Goal: Find specific page/section: Find specific page/section

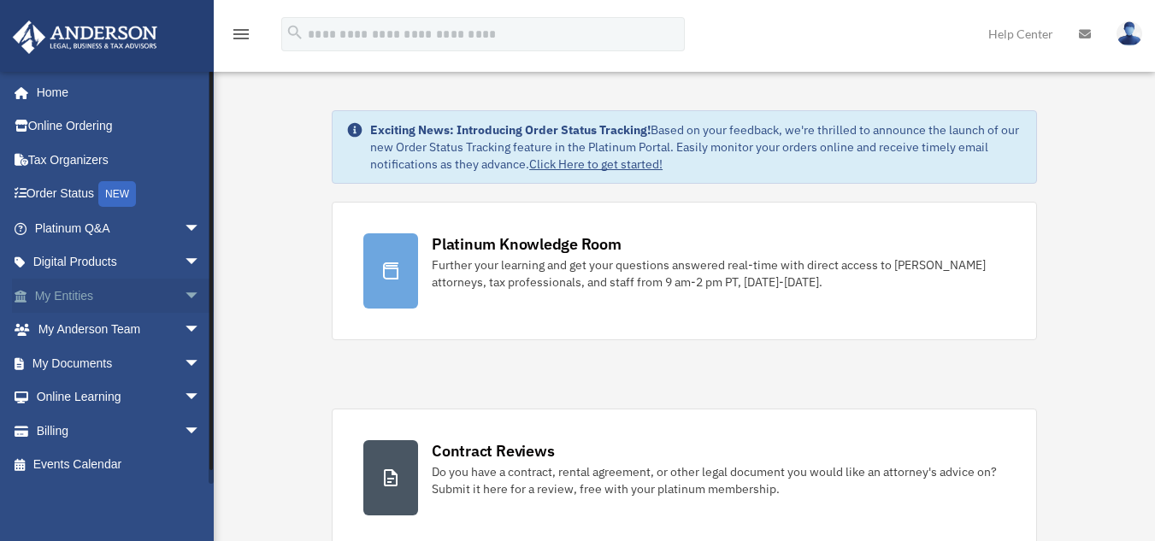
click at [70, 301] on link "My Entities arrow_drop_down" at bounding box center [119, 296] width 215 height 34
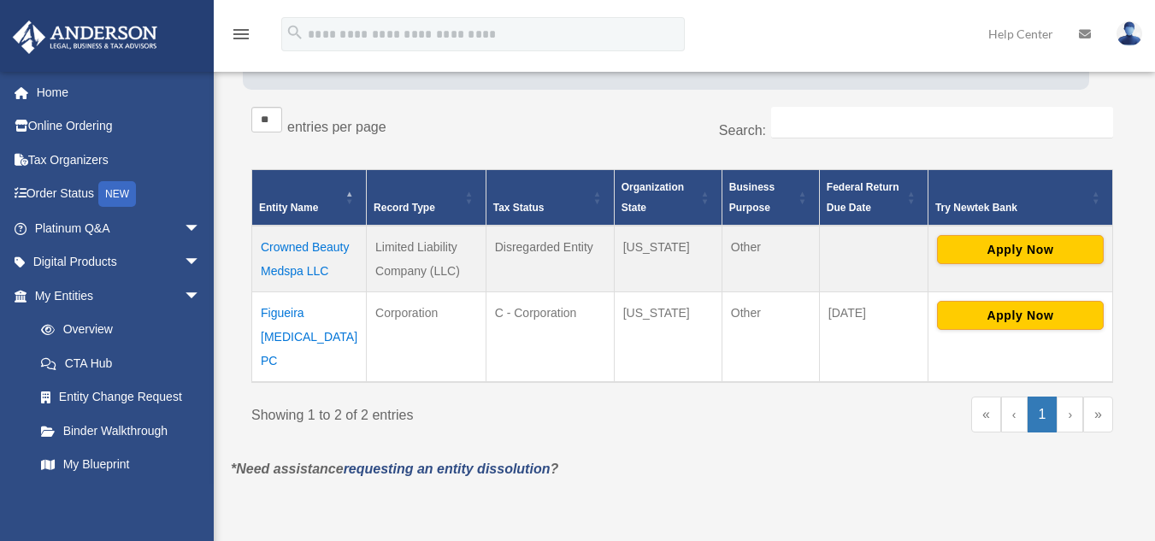
scroll to position [255, 0]
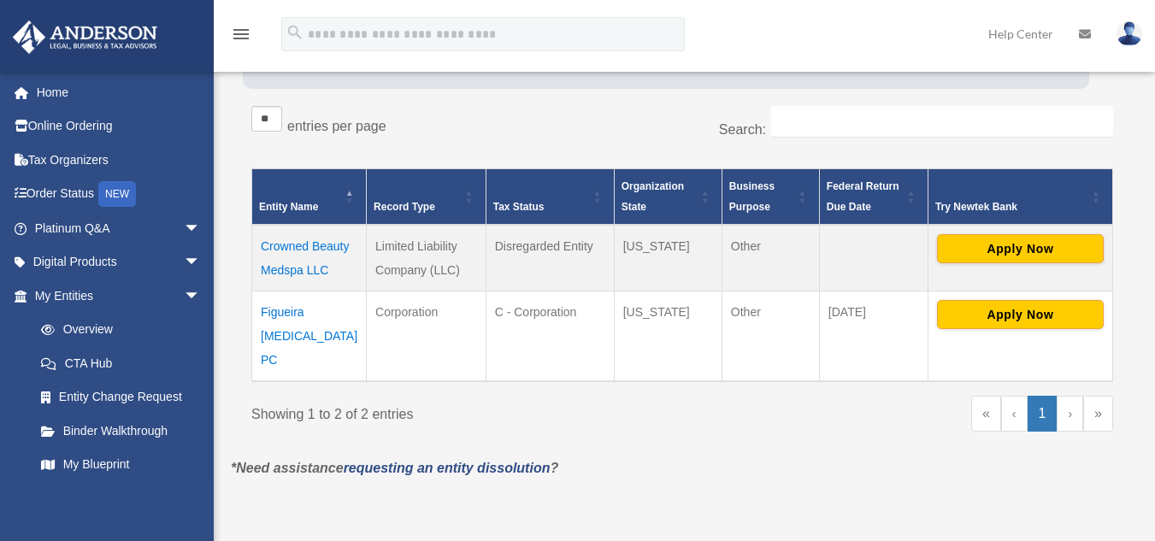
click at [287, 310] on td "Figueira [MEDICAL_DATA] PC" at bounding box center [309, 337] width 115 height 91
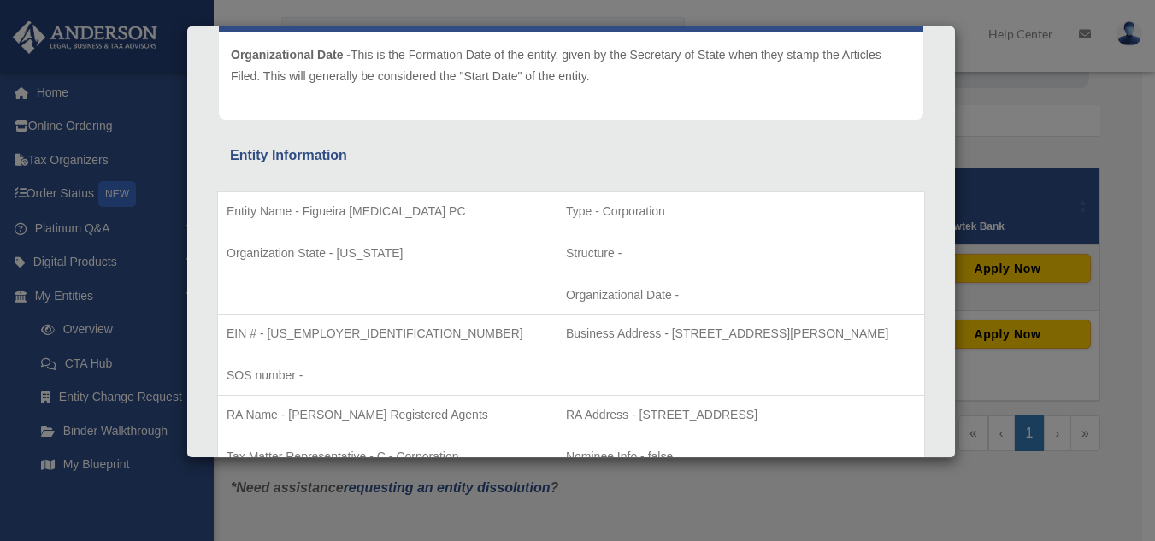
scroll to position [0, 0]
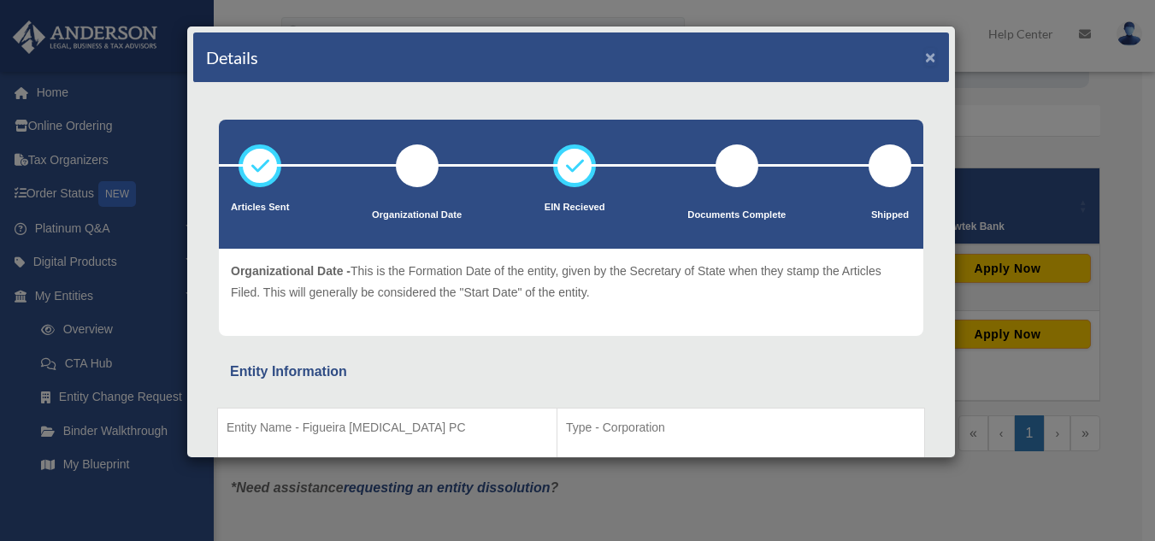
click at [925, 56] on button "×" at bounding box center [930, 57] width 11 height 18
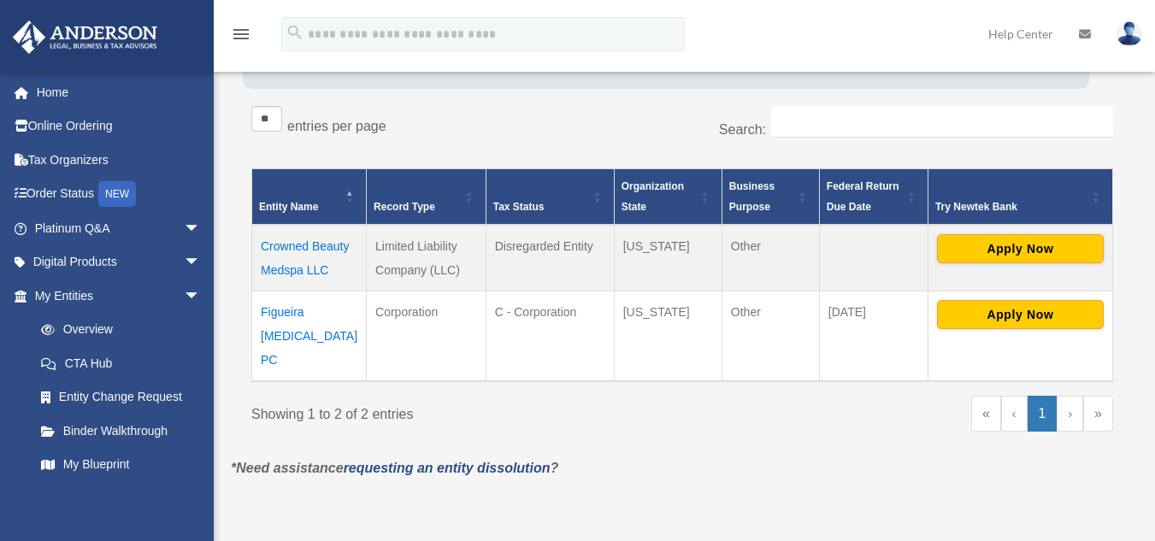
click at [309, 257] on td "Crowned Beauty Medspa LLC" at bounding box center [309, 258] width 115 height 67
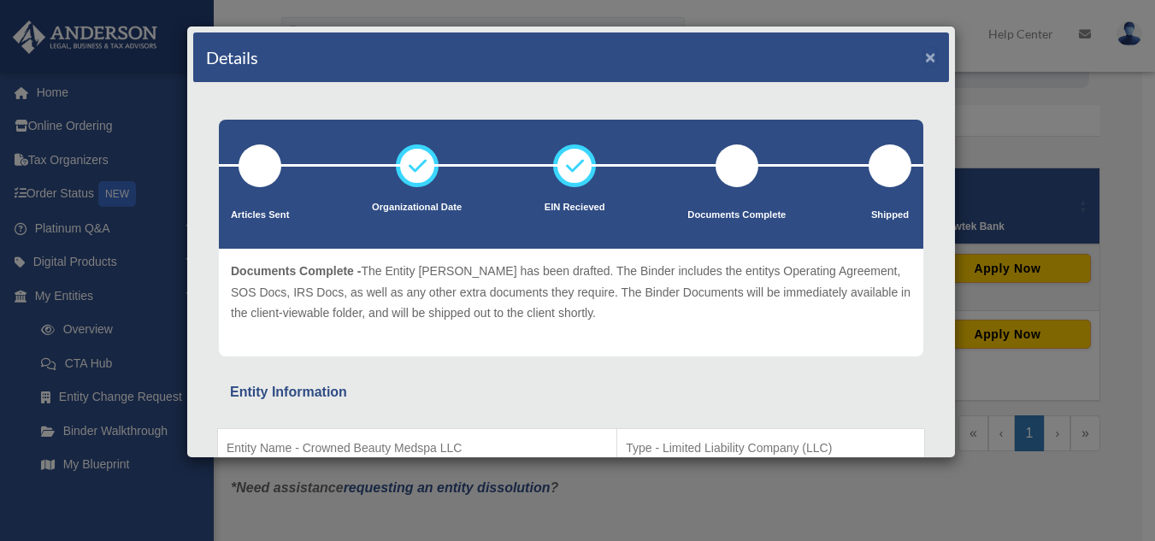
click at [925, 54] on button "×" at bounding box center [930, 57] width 11 height 18
